Goal: Navigation & Orientation: Find specific page/section

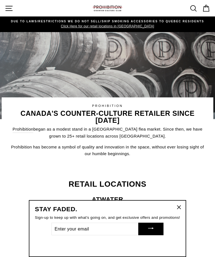
click at [9, 9] on icon "button" at bounding box center [9, 8] width 8 height 8
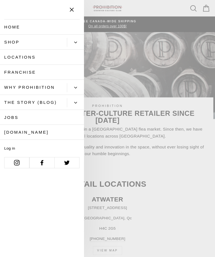
click at [71, 9] on icon "button" at bounding box center [71, 9] width 3 height 3
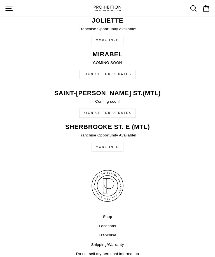
scroll to position [1750, 0]
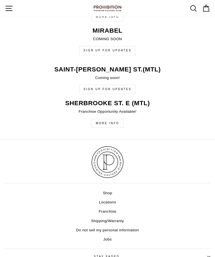
click at [106, 193] on link "Shop" at bounding box center [107, 193] width 9 height 8
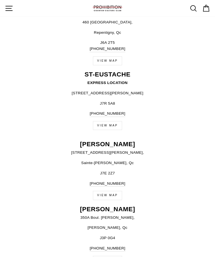
scroll to position [990, 0]
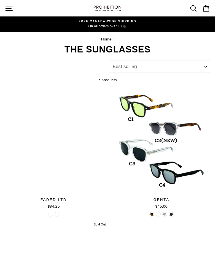
select select "best-selling"
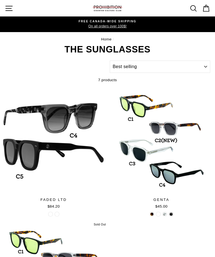
click at [6, 8] on icon "button" at bounding box center [9, 8] width 8 height 8
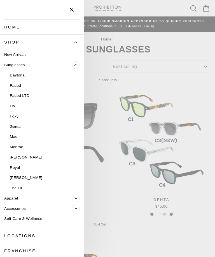
click at [77, 213] on span "Primary" at bounding box center [76, 209] width 8 height 8
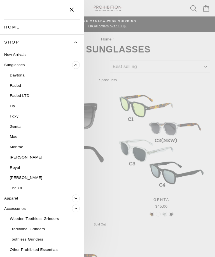
click at [72, 9] on icon "button" at bounding box center [72, 10] width 8 height 8
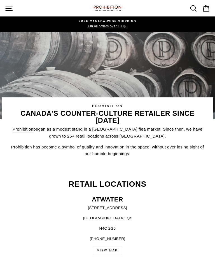
click at [9, 9] on icon "button" at bounding box center [9, 8] width 8 height 8
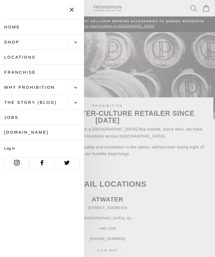
click at [70, 8] on icon "button" at bounding box center [71, 9] width 3 height 3
